Goal: Task Accomplishment & Management: Manage account settings

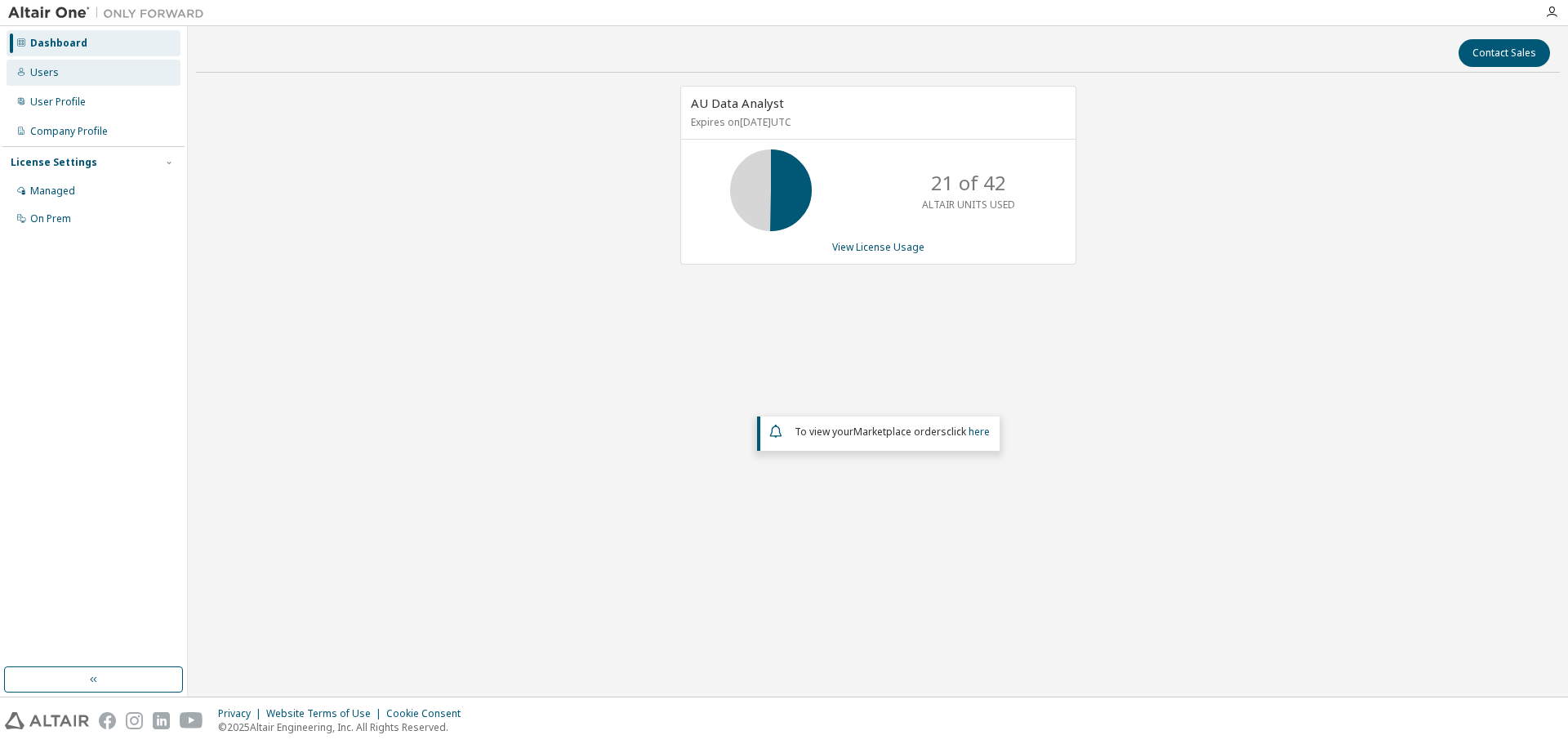
click at [37, 67] on div "Users" at bounding box center [45, 73] width 29 height 13
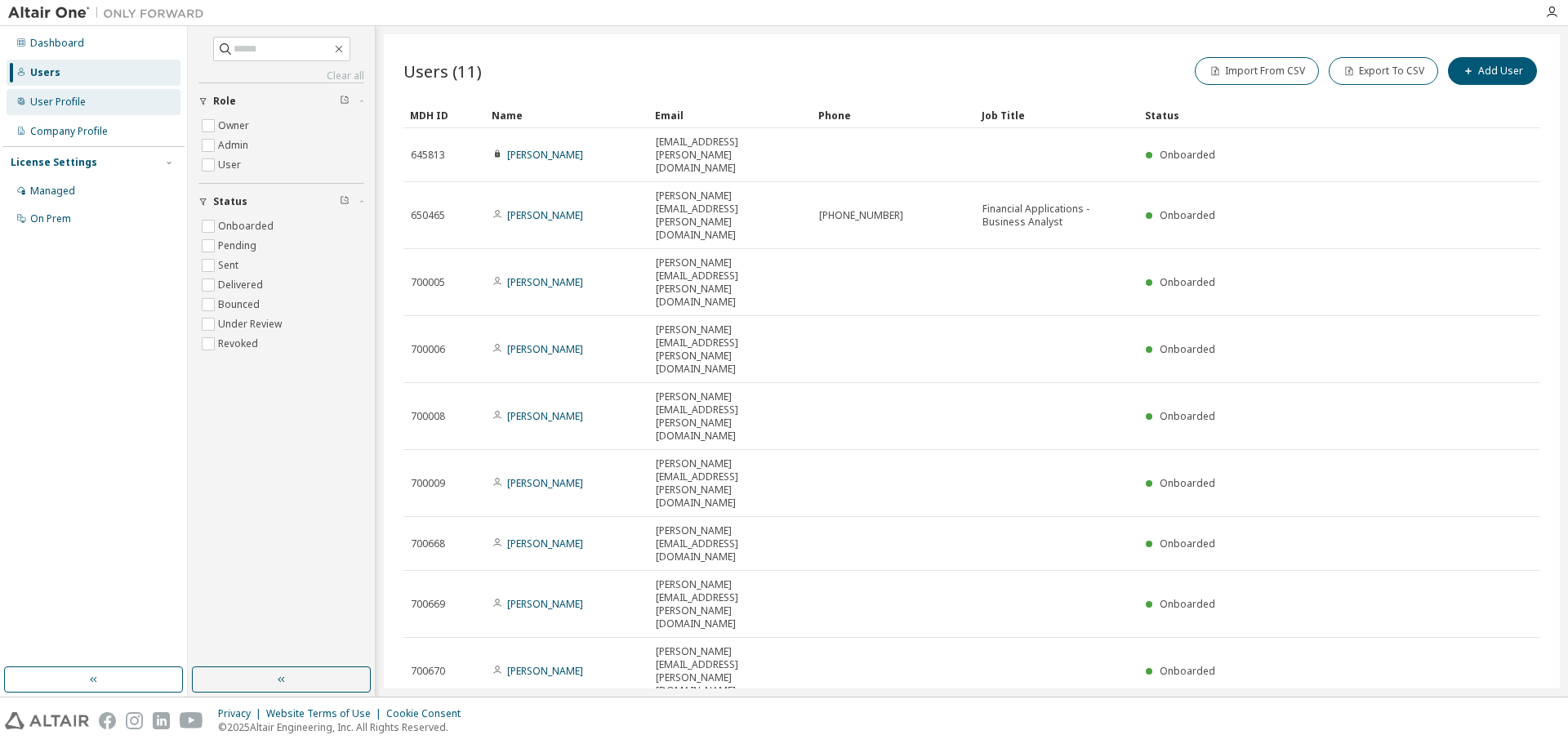
click at [82, 98] on div "User Profile" at bounding box center [58, 102] width 55 height 13
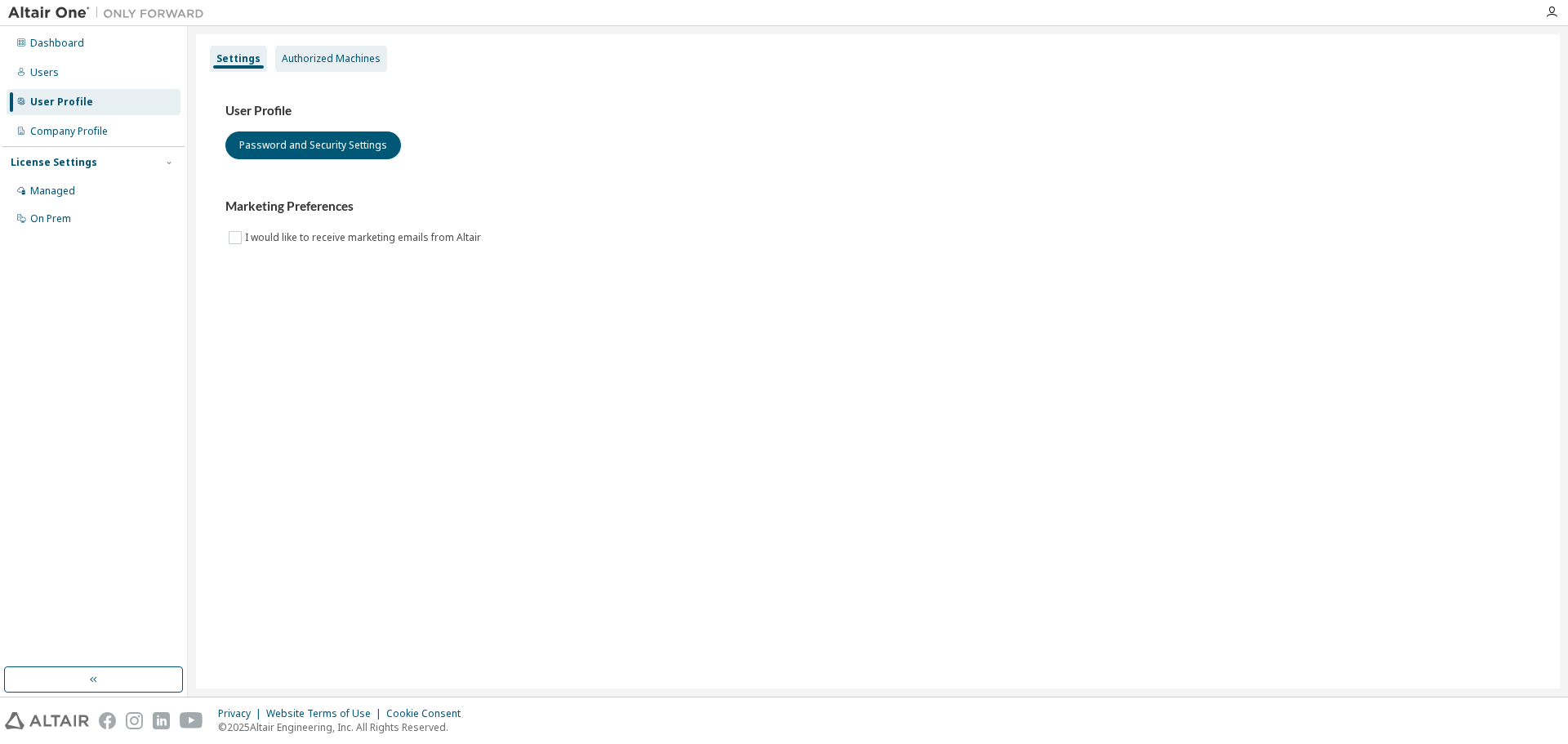
click at [368, 57] on div "Authorized Machines" at bounding box center [331, 59] width 99 height 13
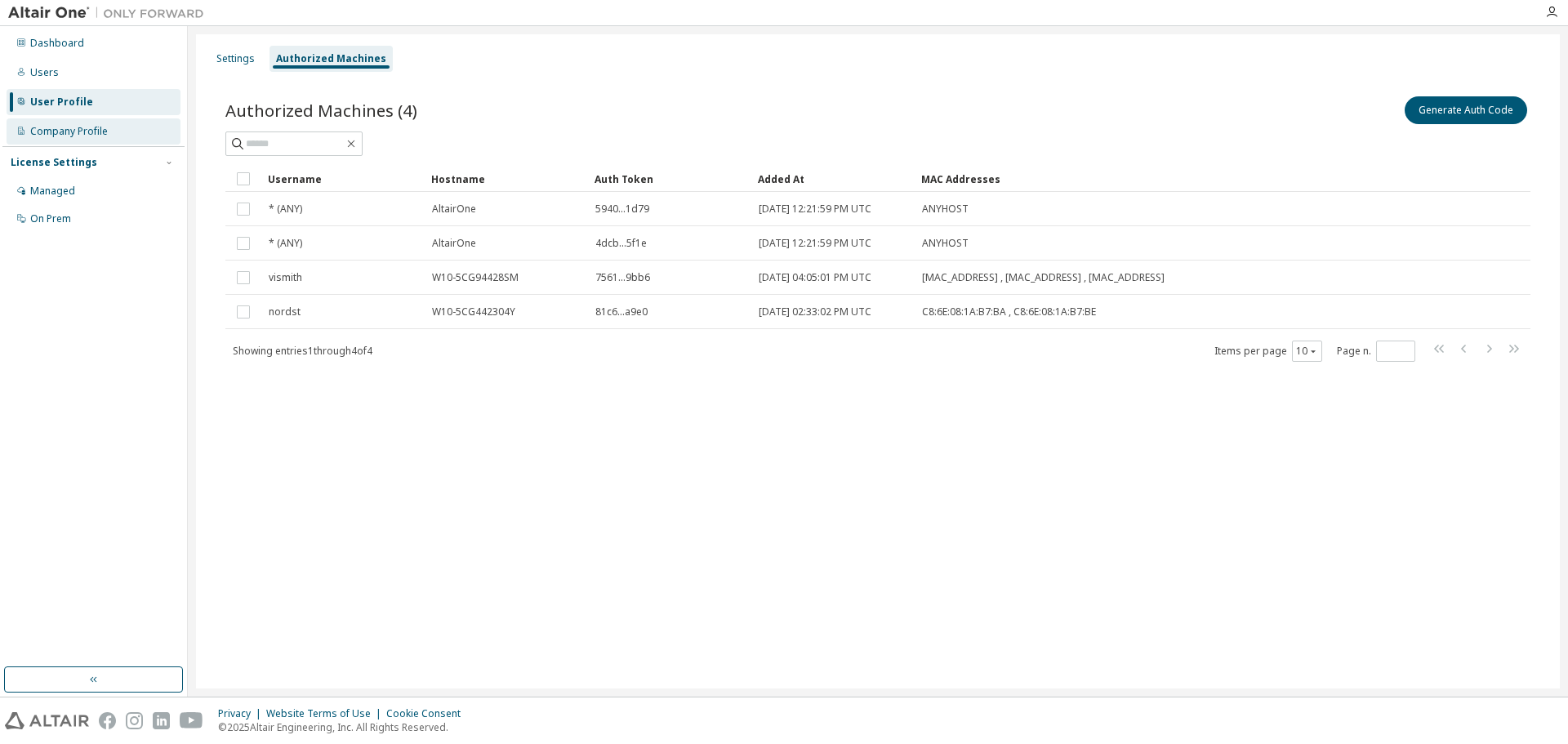
click at [53, 130] on div "Company Profile" at bounding box center [69, 131] width 78 height 13
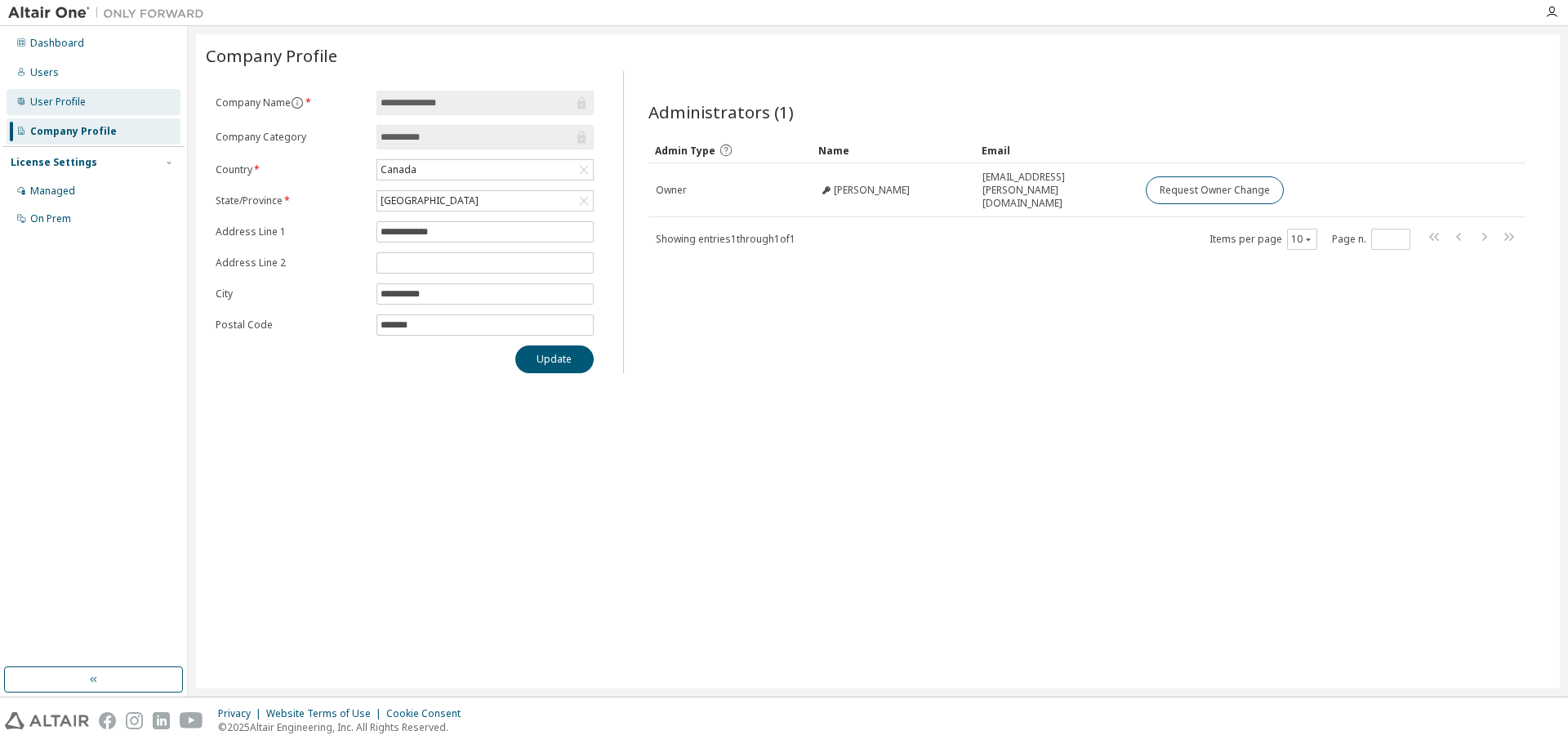
click at [70, 103] on div "User Profile" at bounding box center [58, 102] width 55 height 13
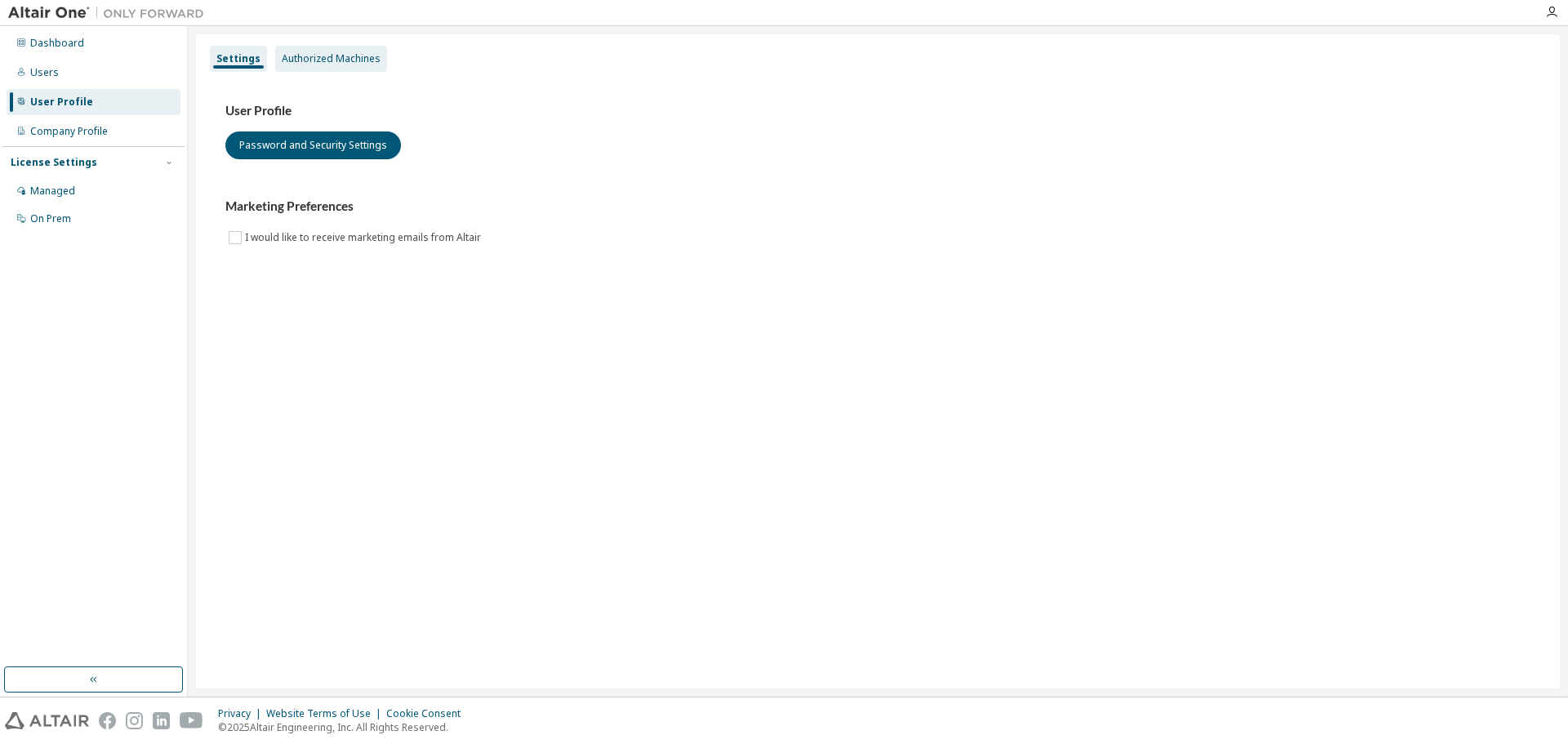
click at [306, 59] on div "Authorized Machines" at bounding box center [331, 59] width 99 height 13
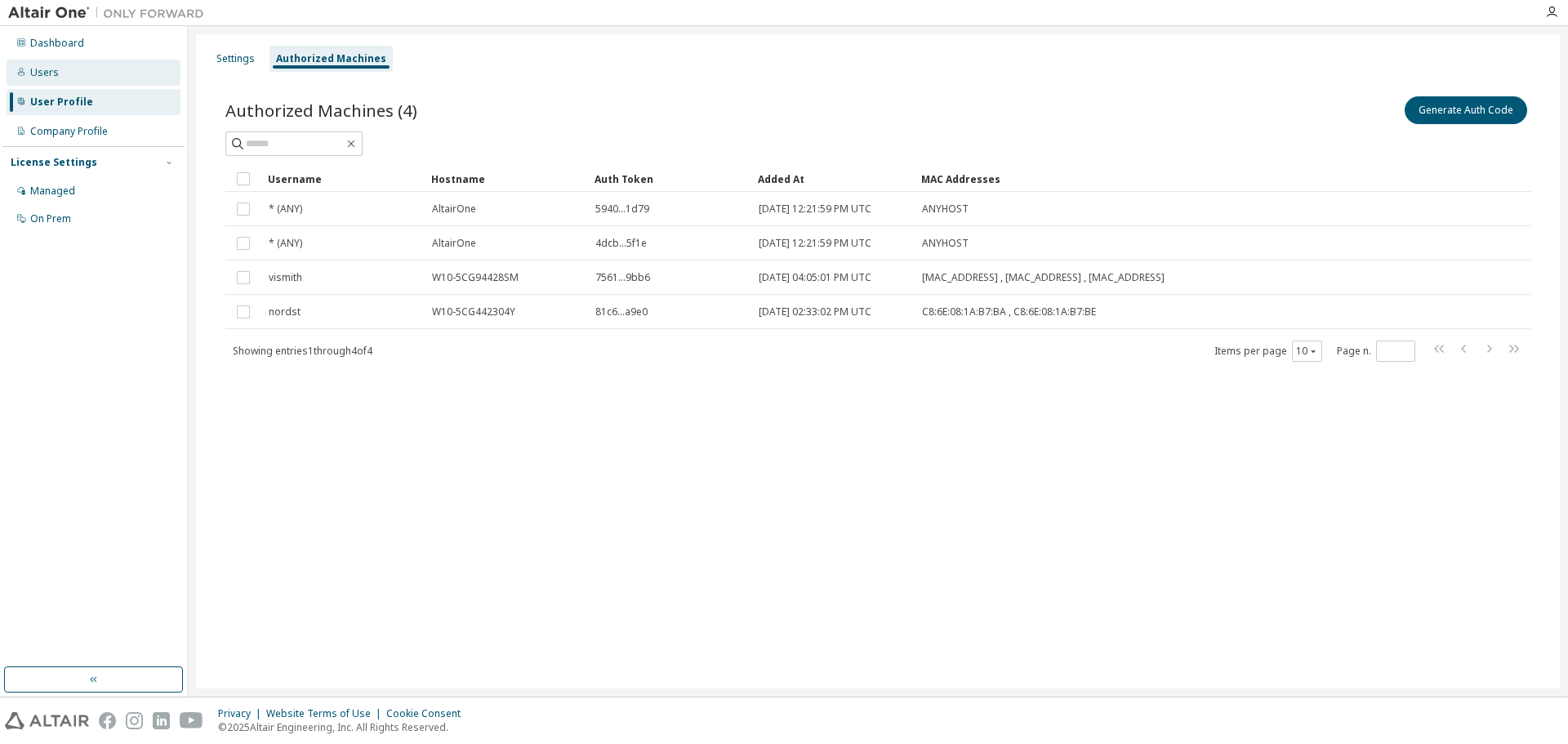
click at [48, 70] on div "Users" at bounding box center [45, 73] width 29 height 13
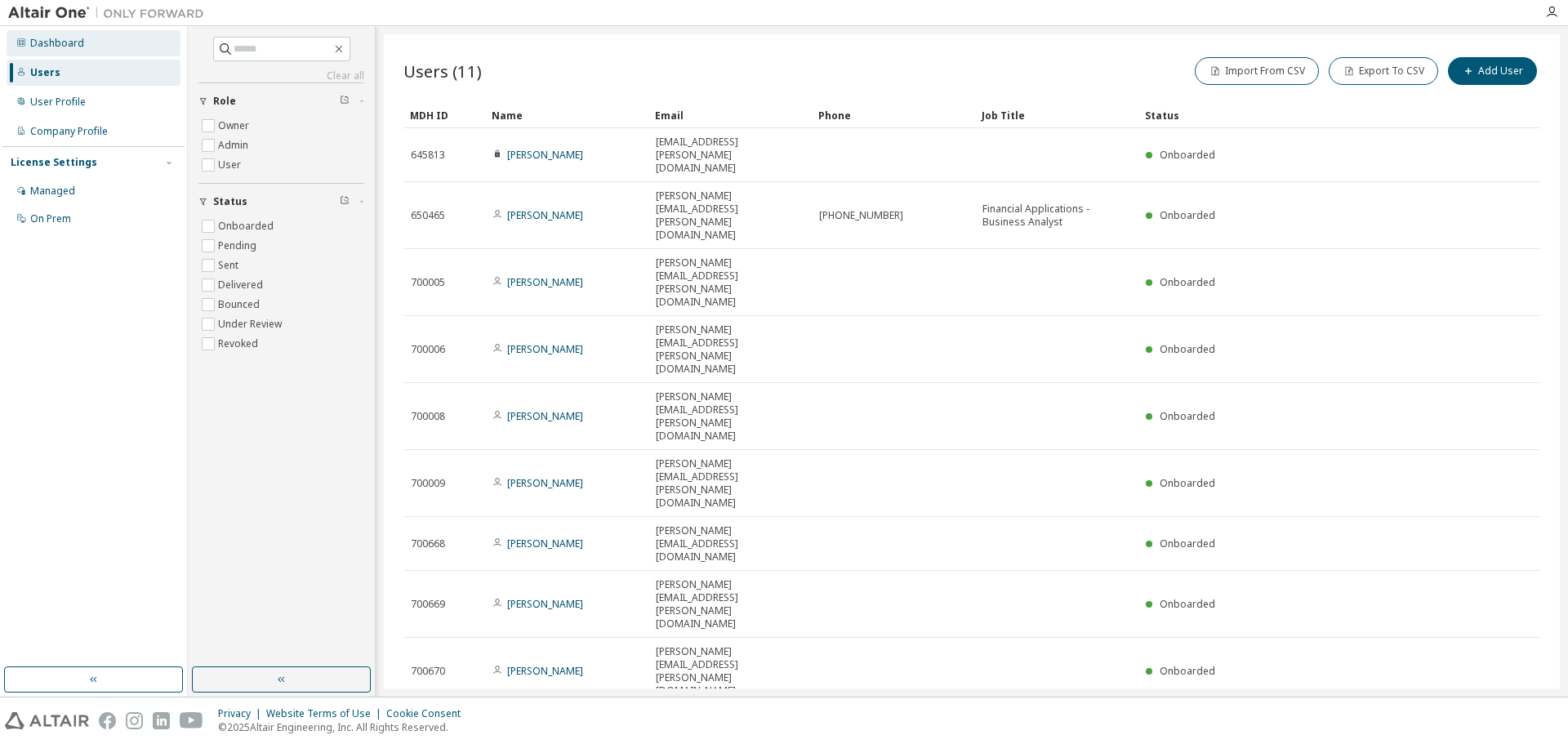
click at [77, 42] on div "Dashboard" at bounding box center [57, 44] width 54 height 13
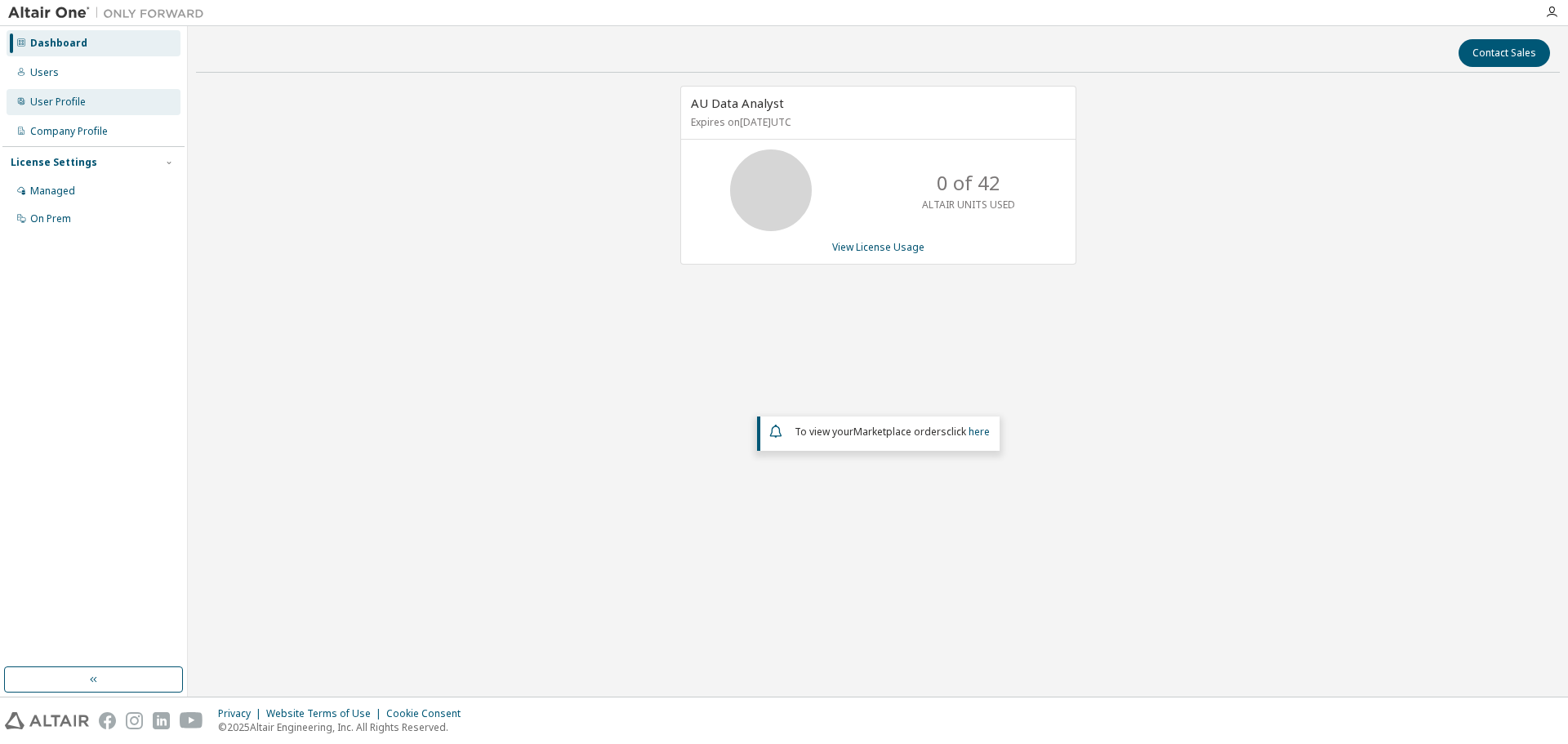
click at [71, 104] on div "User Profile" at bounding box center [58, 102] width 55 height 13
